Goal: Ask a question: Seek information or help from site administrators or community

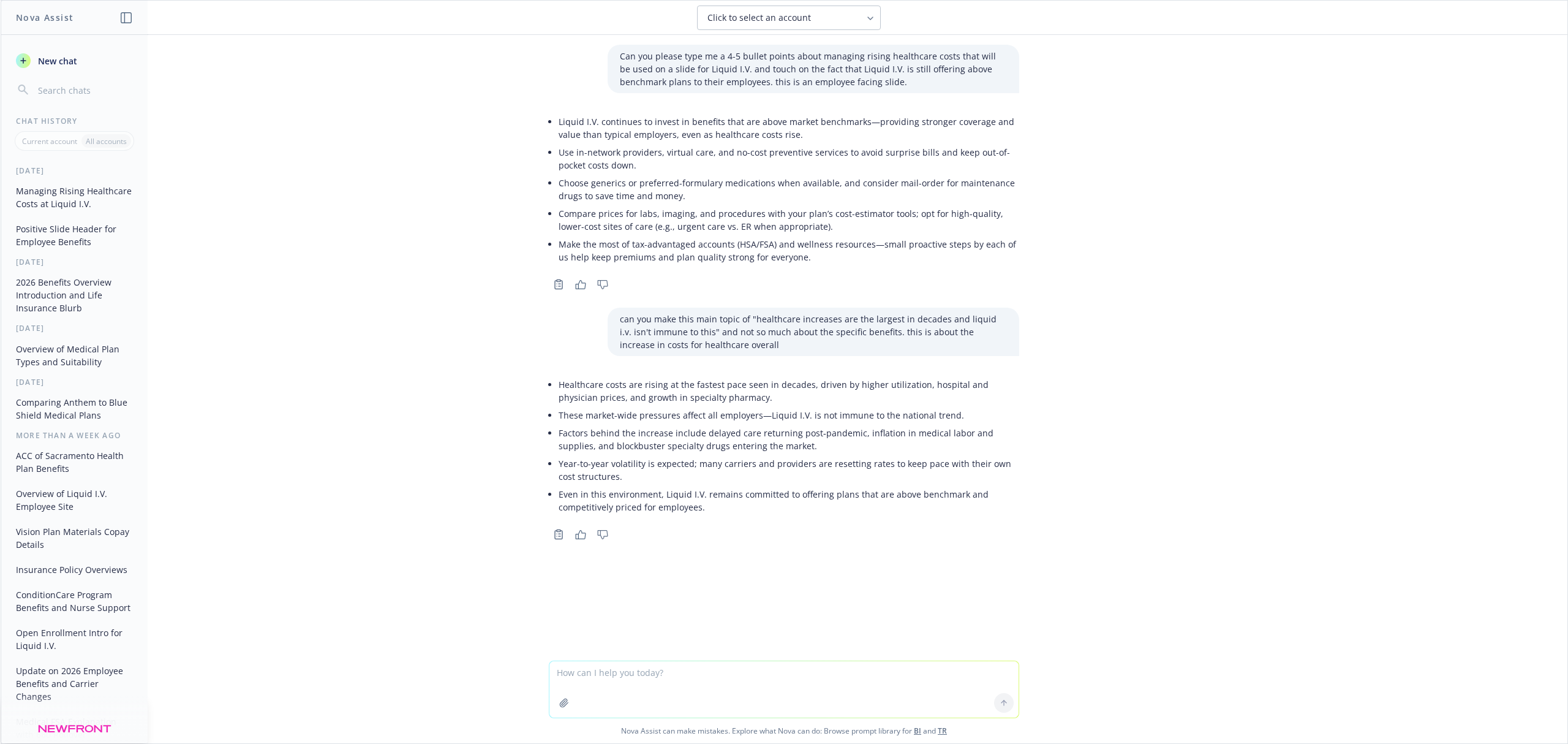
click at [642, 667] on textarea at bounding box center [784, 689] width 469 height 56
type textarea "Answer these questions for me regarding an EPO for an EE facing table comparing…"
